Goal: Information Seeking & Learning: Learn about a topic

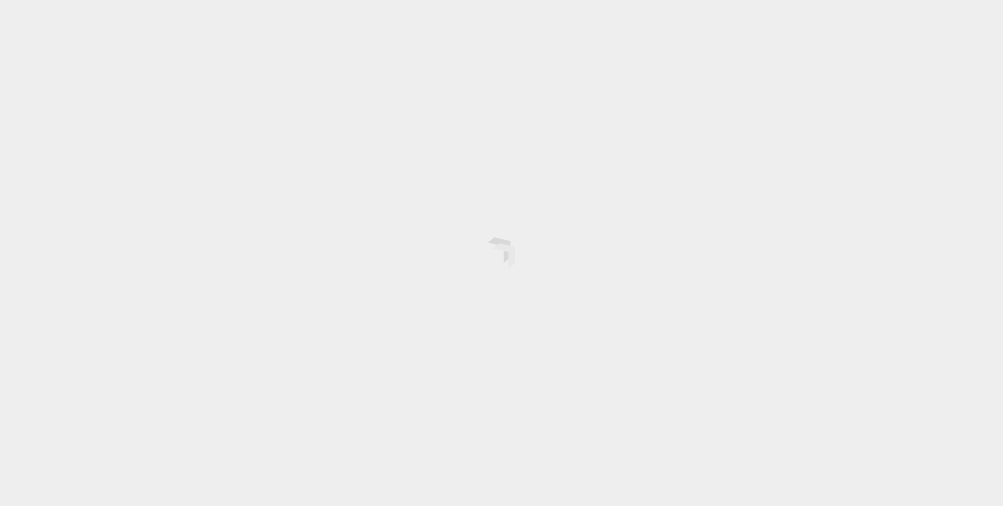
click at [13, 42] on div at bounding box center [501, 253] width 1003 height 506
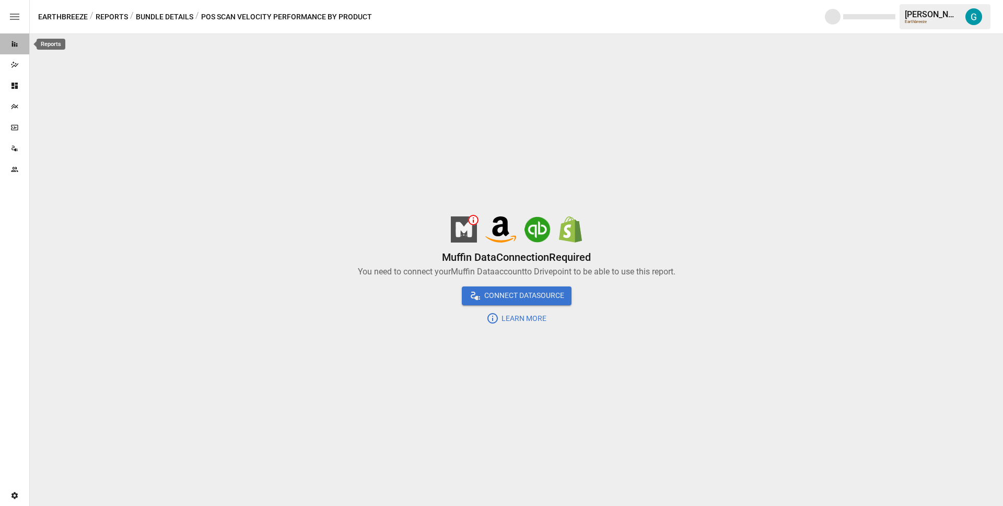
click at [18, 40] on icon "Reports" at bounding box center [14, 44] width 8 height 8
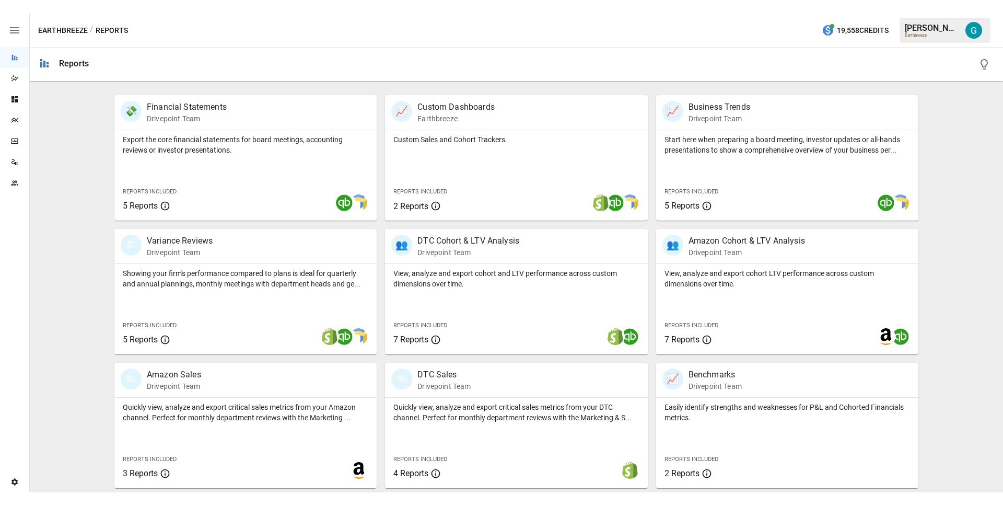
scroll to position [170, 0]
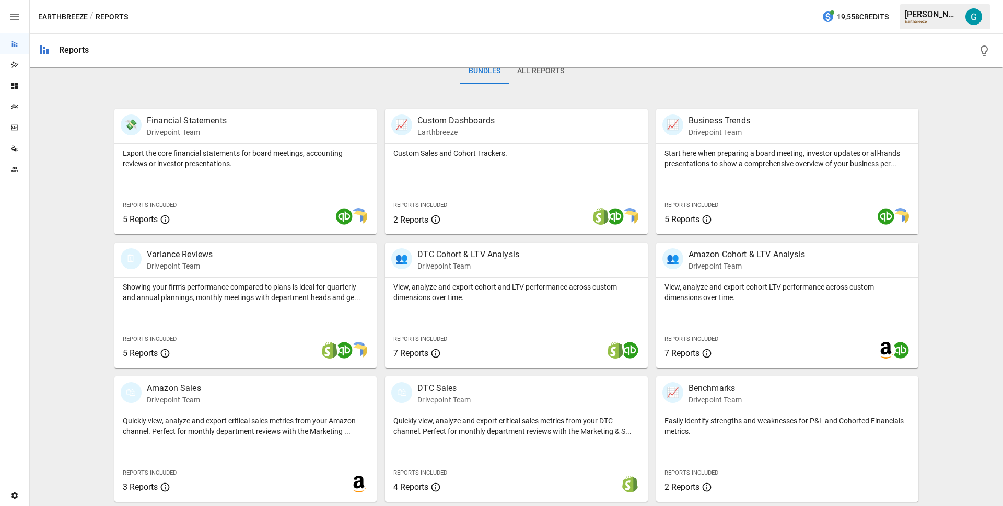
click at [417, 25] on div "Earthbreeze / Reports 19,558 Credits [PERSON_NAME] Earthbreeze" at bounding box center [516, 16] width 973 height 33
click at [7, 83] on div "Dashboards" at bounding box center [14, 86] width 29 height 8
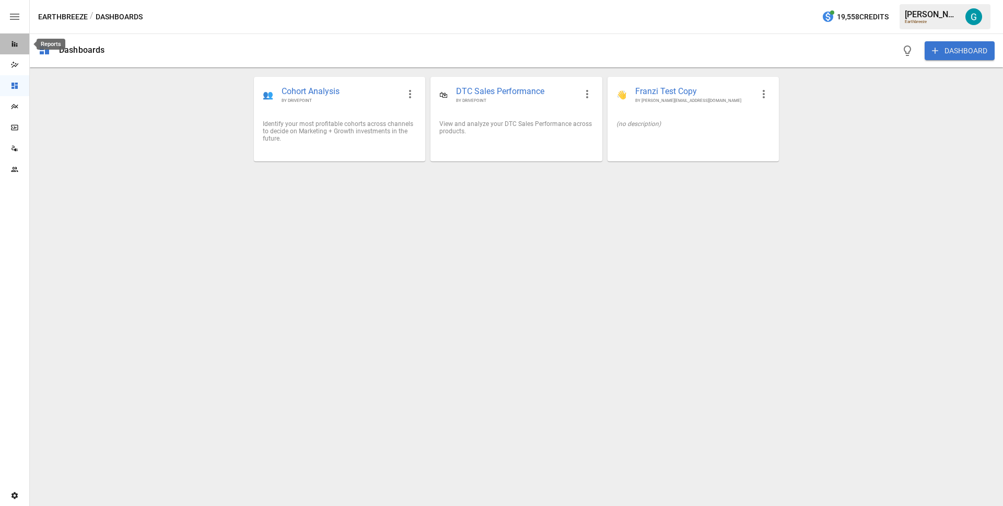
click at [11, 42] on icon "Reports" at bounding box center [14, 44] width 8 height 8
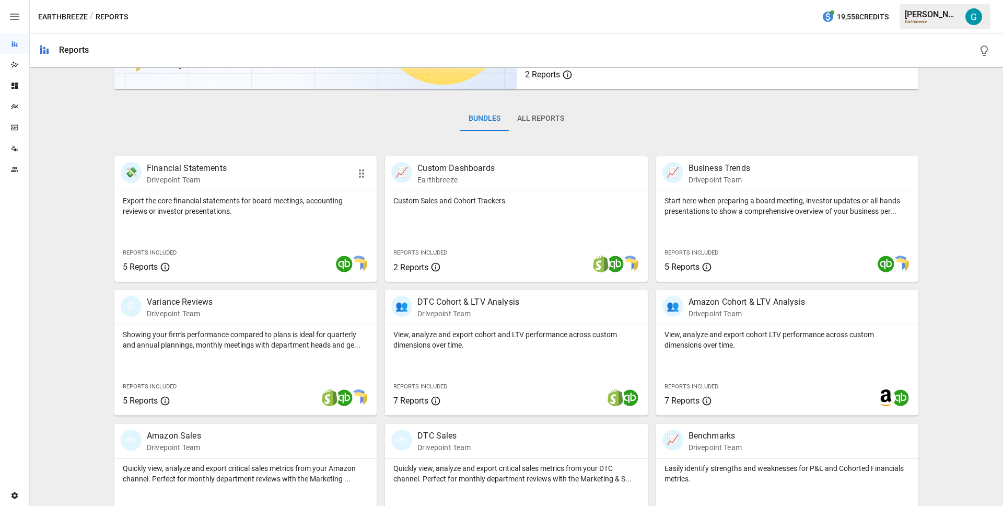
scroll to position [170, 0]
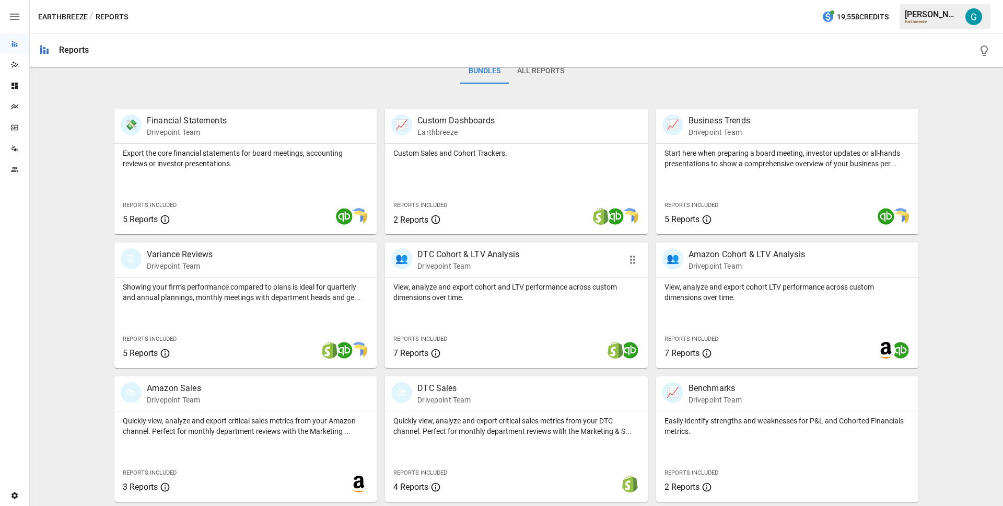
click at [478, 280] on div "View, analyze and export cohort and LTV performance across custom dimensions ov…" at bounding box center [516, 289] width 262 height 25
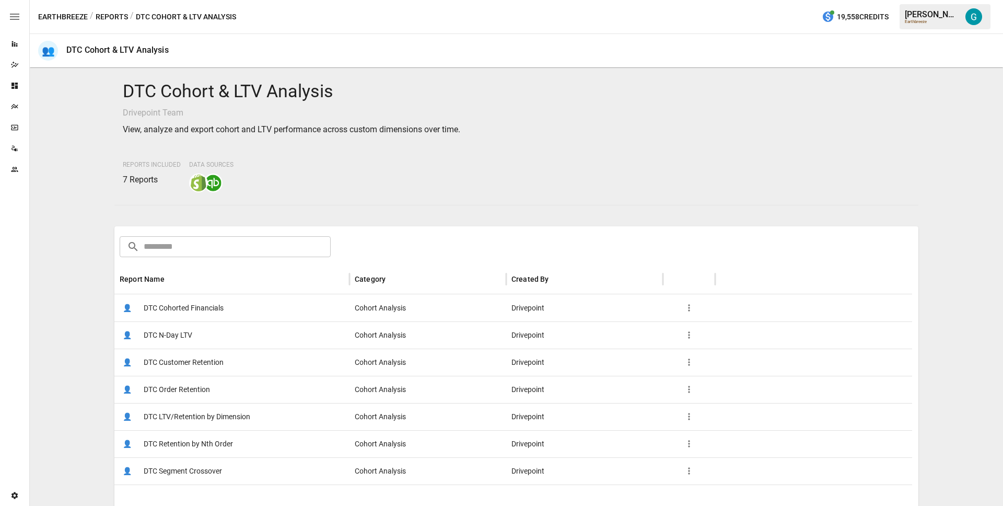
click at [165, 335] on span "DTC N-Day LTV" at bounding box center [168, 335] width 49 height 27
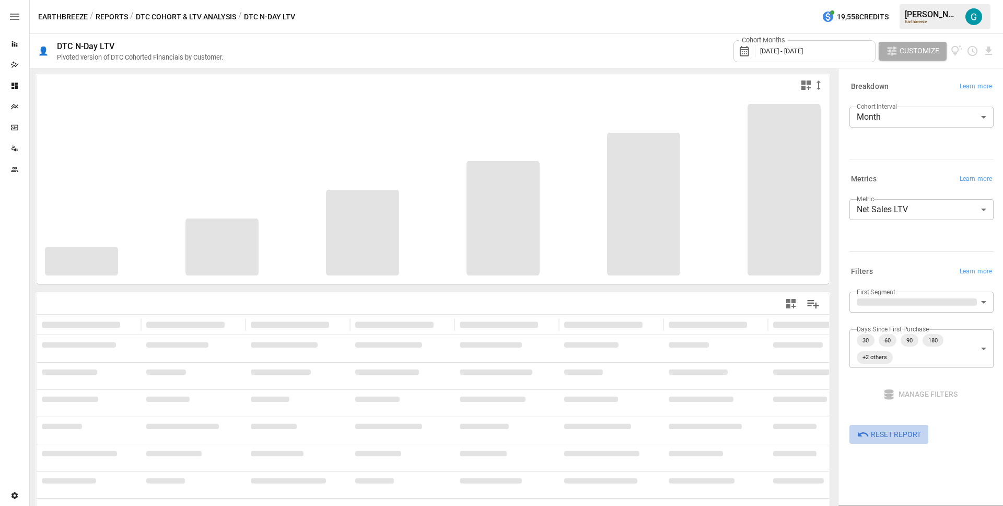
click at [909, 435] on span "Reset Report" at bounding box center [896, 434] width 50 height 13
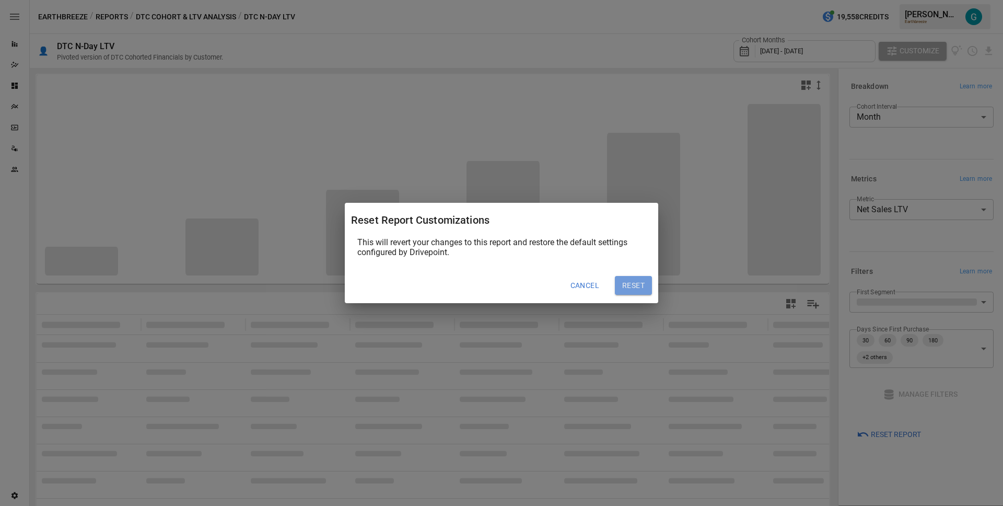
click at [626, 283] on button "Reset" at bounding box center [633, 285] width 37 height 19
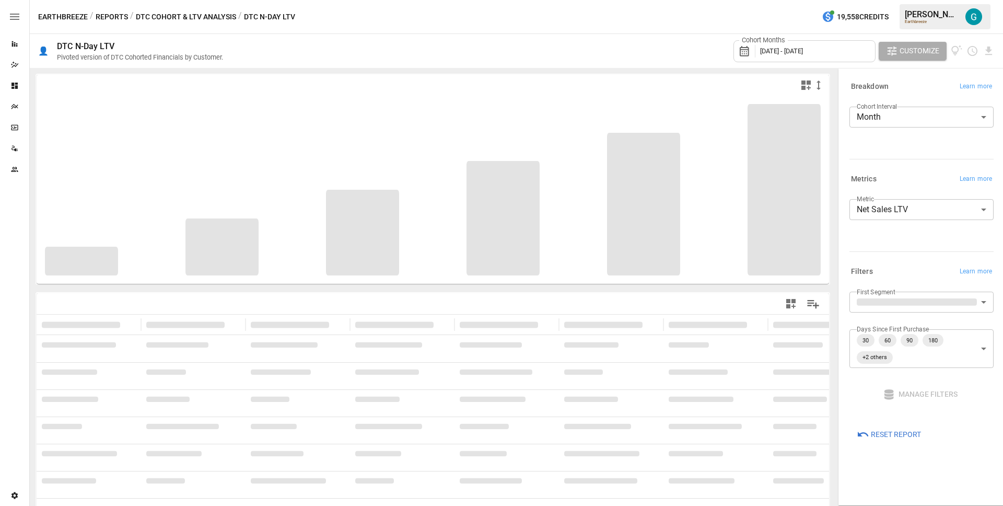
click at [654, 38] on div "Cohort Months [DATE] - [DATE] Customize" at bounding box center [615, 51] width 759 height 34
click at [883, 0] on body "**********" at bounding box center [501, 0] width 1003 height 0
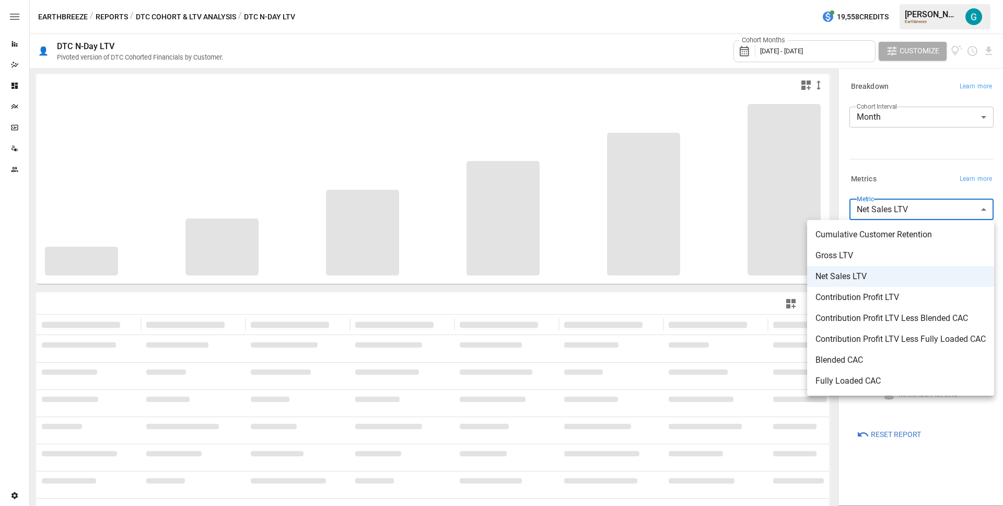
click at [891, 233] on span "Cumulative Customer Retention" at bounding box center [901, 234] width 170 height 13
type input "**********"
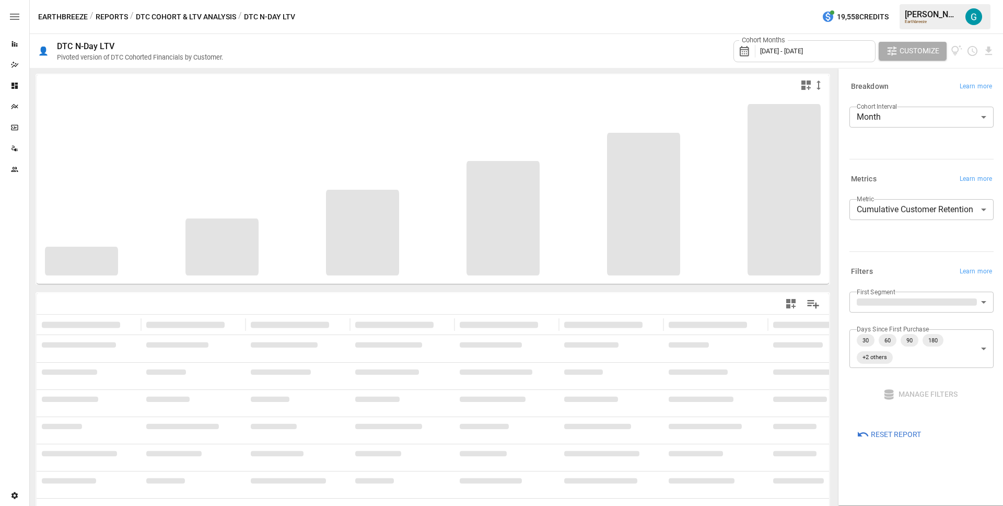
click at [930, 0] on body "**********" at bounding box center [501, 0] width 1003 height 0
click at [924, 270] on div at bounding box center [501, 253] width 1003 height 506
click at [909, 246] on div "**********" at bounding box center [921, 221] width 144 height 52
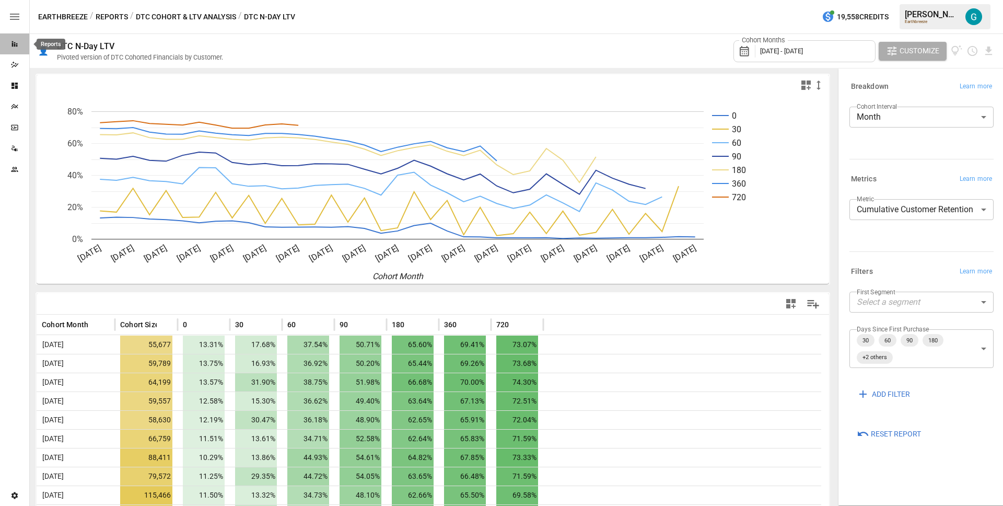
click at [16, 44] on icon "Reports" at bounding box center [14, 44] width 8 height 8
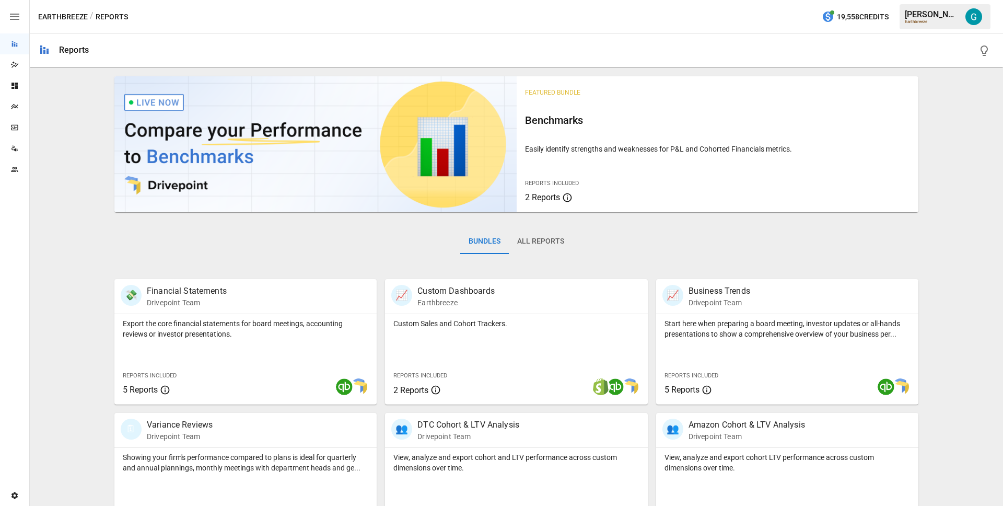
click at [521, 243] on button "All Reports" at bounding box center [541, 241] width 64 height 25
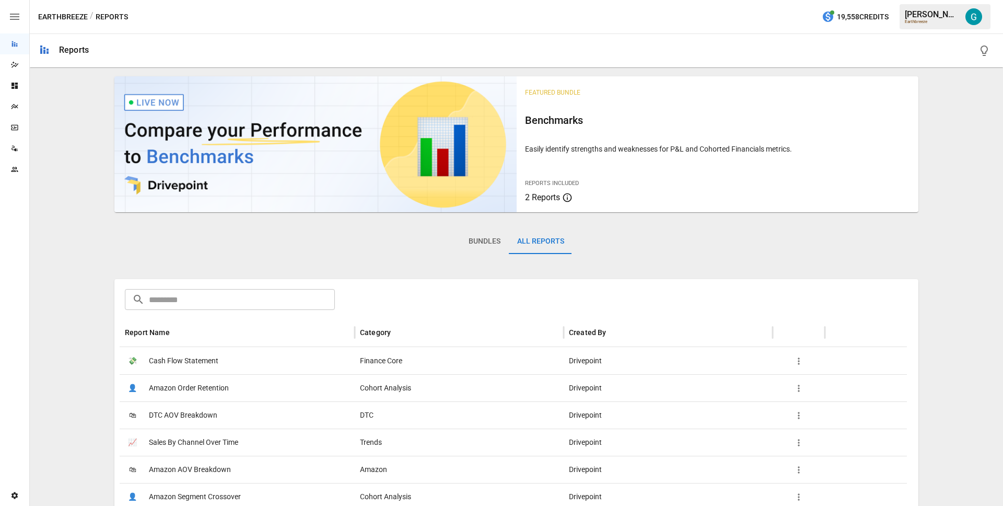
scroll to position [217, 0]
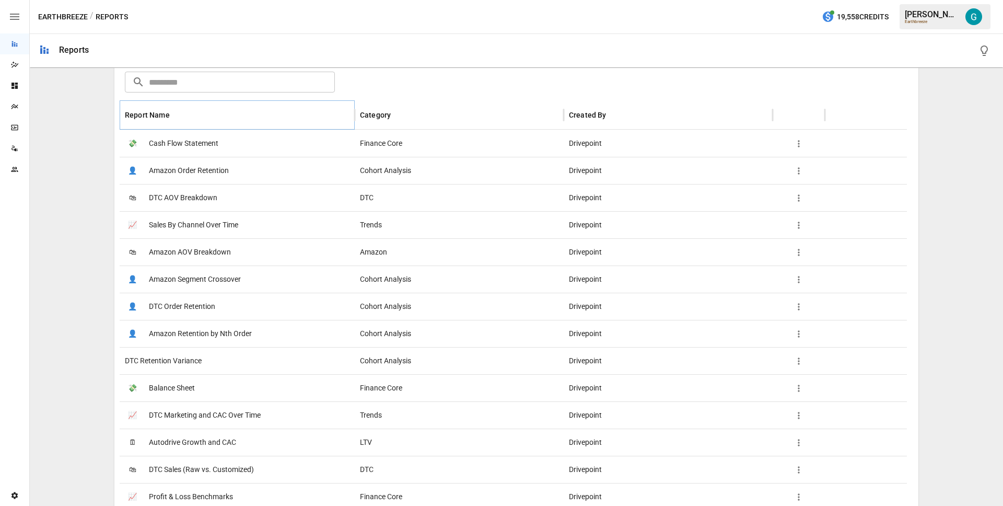
click at [177, 109] on button "Sort" at bounding box center [178, 115] width 15 height 15
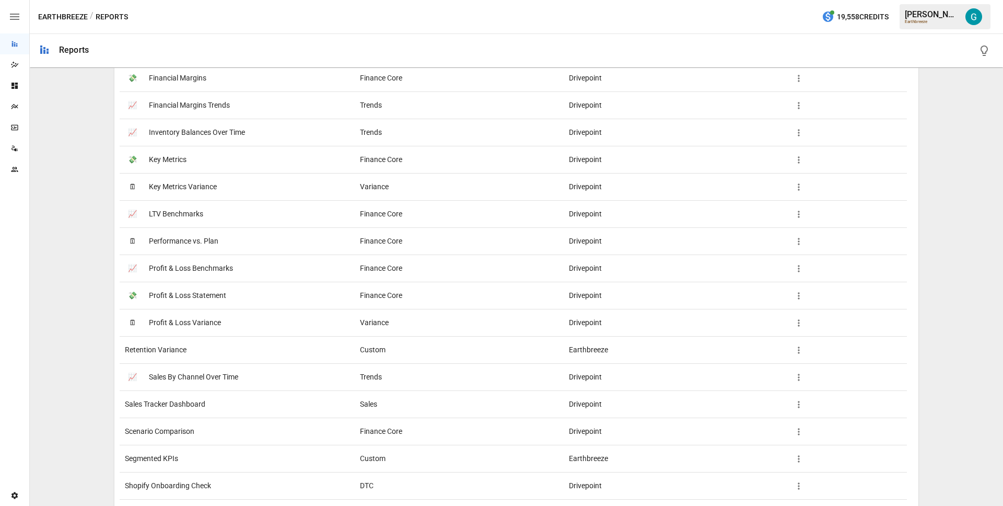
scroll to position [1448, 0]
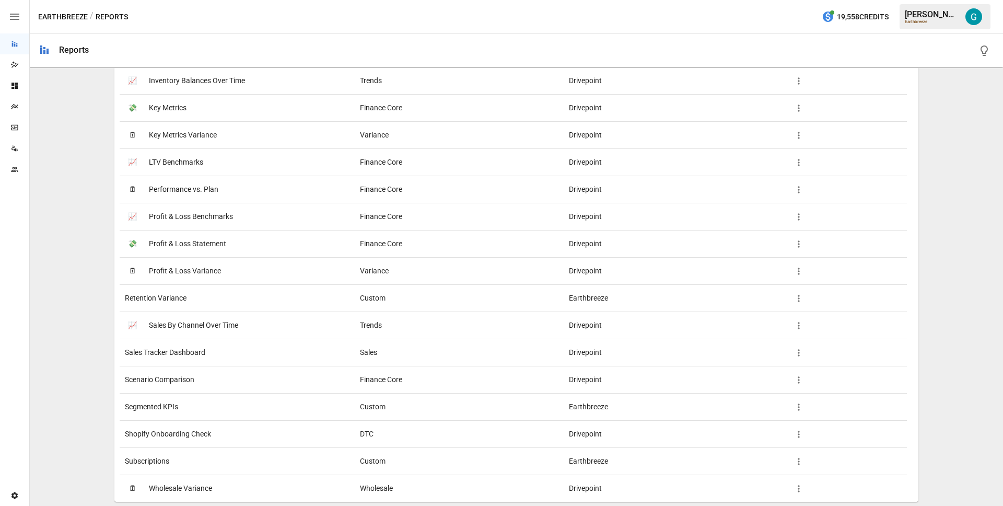
click at [187, 456] on div "Subscriptions" at bounding box center [237, 460] width 235 height 27
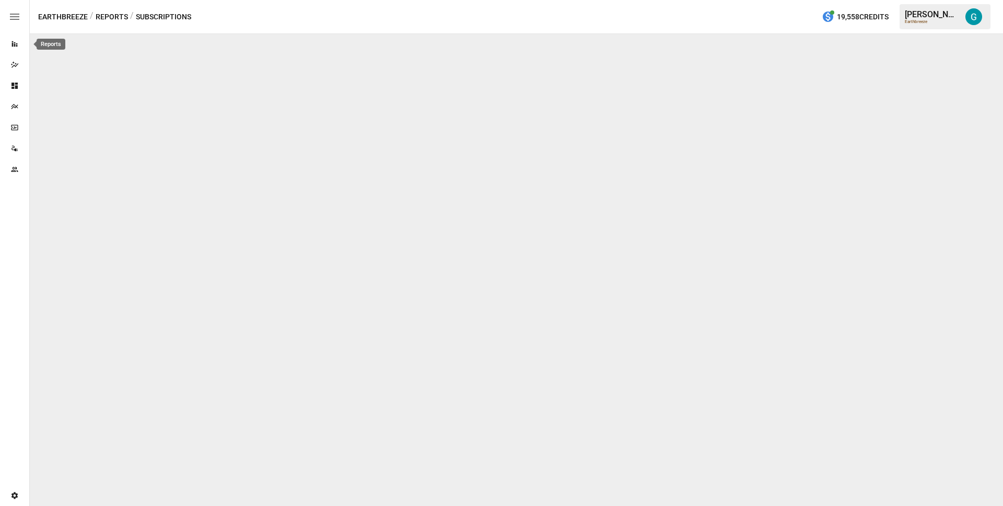
click at [13, 44] on icon "Reports" at bounding box center [15, 44] width 6 height 6
